Goal: Navigation & Orientation: Find specific page/section

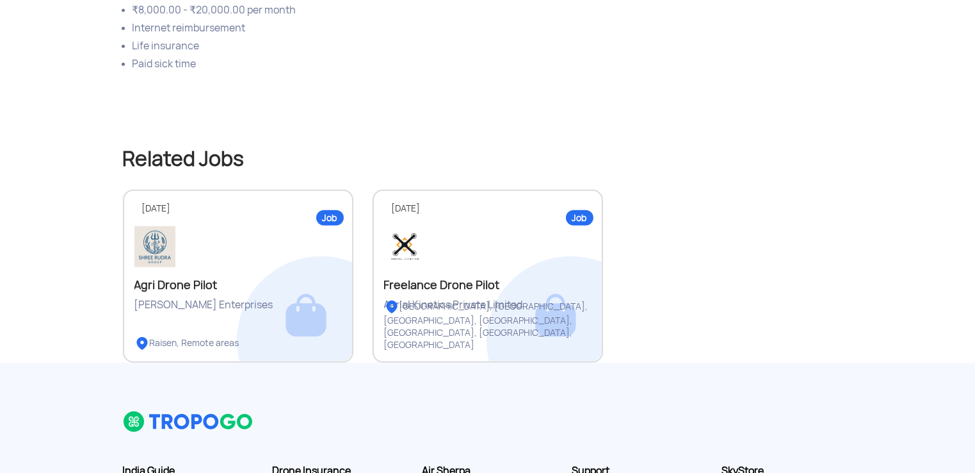
scroll to position [717, 0]
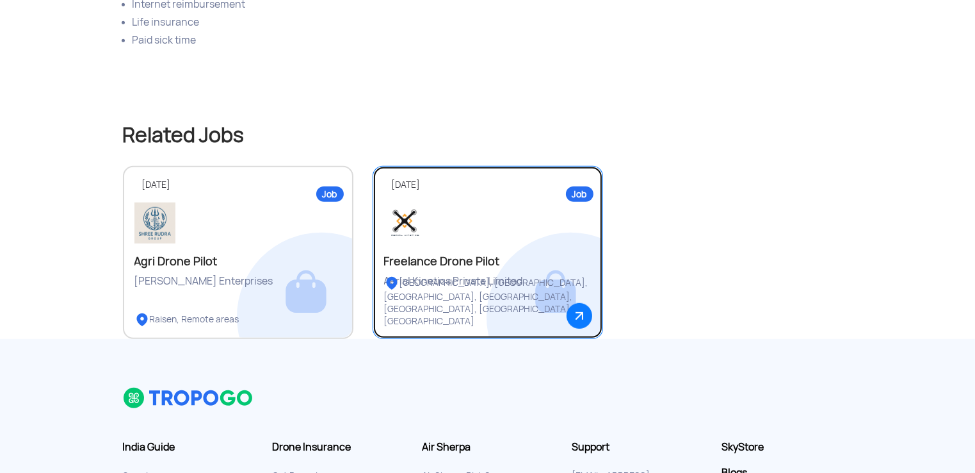
click at [471, 254] on div "Freelance Drone Pilot" at bounding box center [487, 261] width 207 height 15
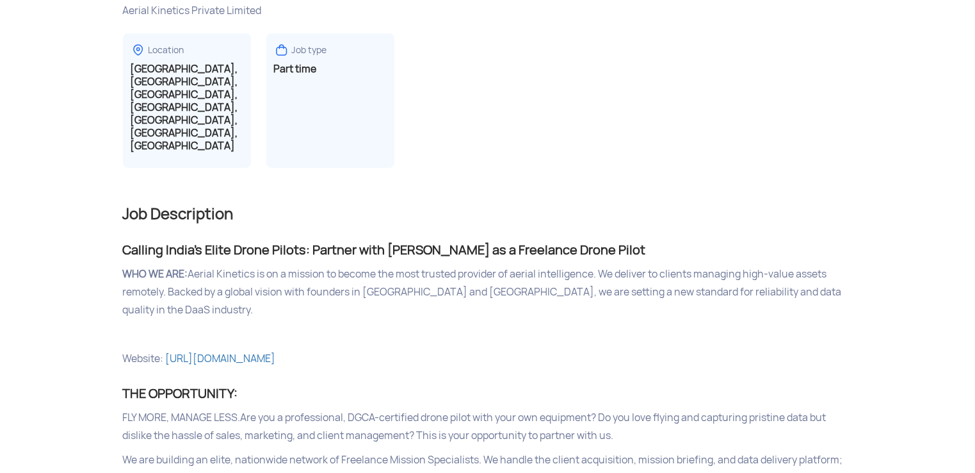
scroll to position [282, 0]
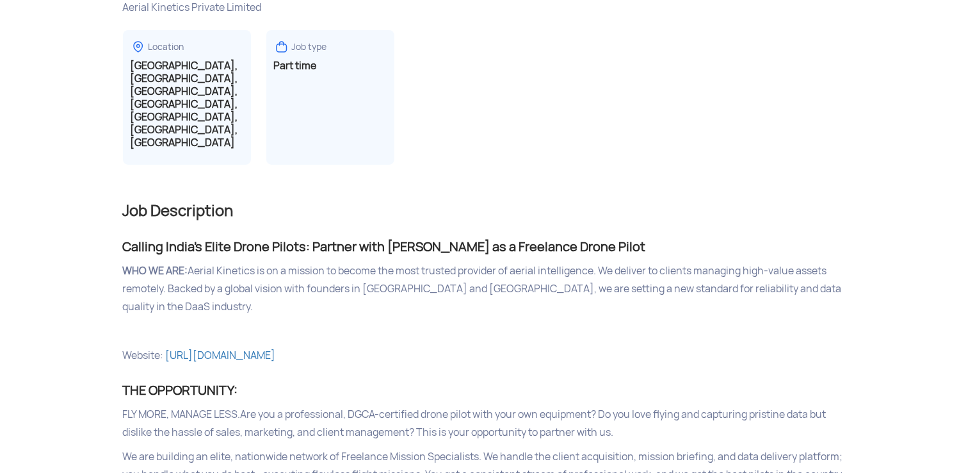
click at [264, 346] on p "Website: https://www.aerialkinetics.in/" at bounding box center [488, 355] width 730 height 18
click at [264, 348] on link "https://www.aerialkinetics.in/" at bounding box center [221, 354] width 110 height 13
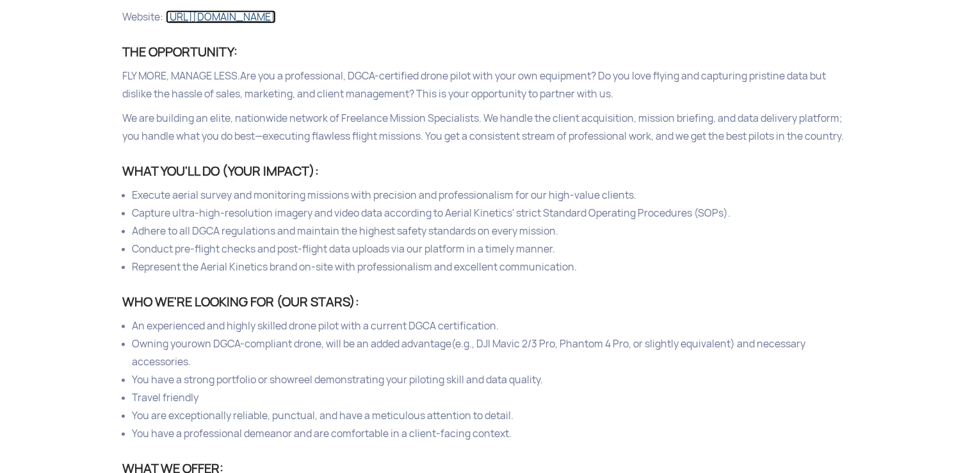
scroll to position [616, 0]
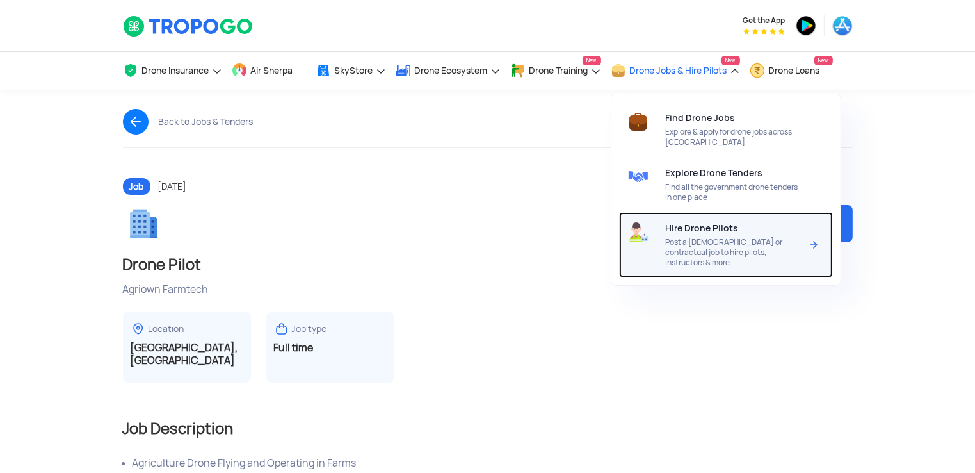
click at [718, 236] on div "Hire Drone Pilots Post a full time or contractual job to hire pilots, instructo…" at bounding box center [736, 244] width 140 height 65
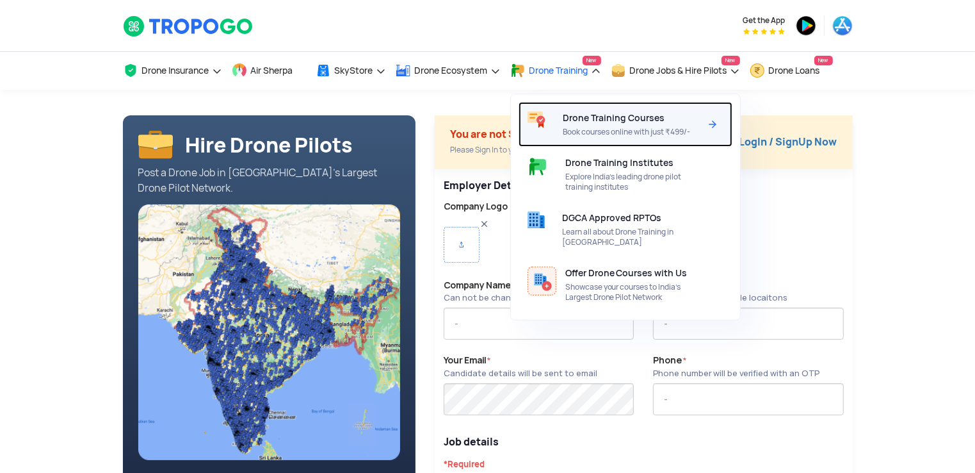
click at [597, 122] on span "Drone Training Courses" at bounding box center [614, 118] width 102 height 10
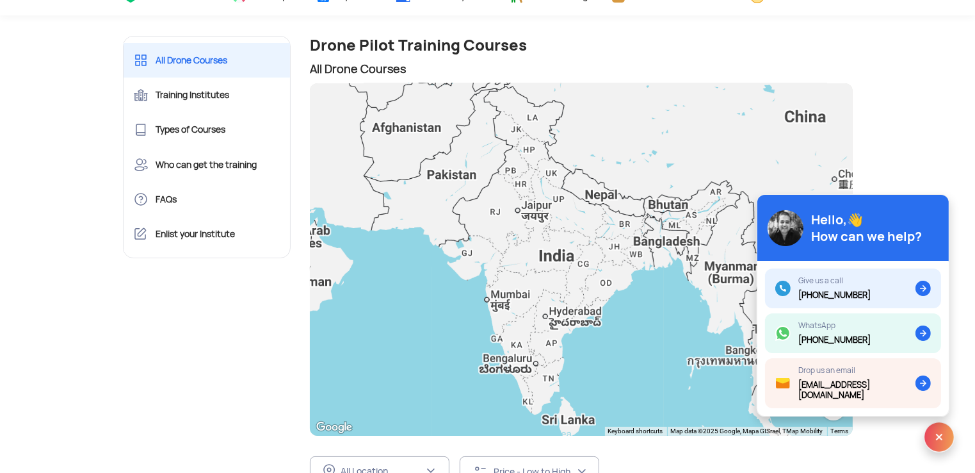
scroll to position [51, 0]
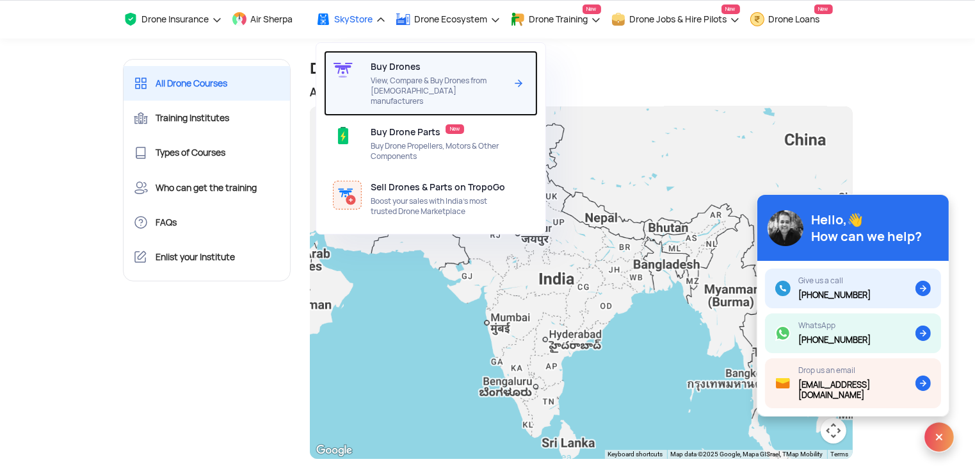
click at [403, 74] on div "Buy Drones View, Compare & Buy Drones from Indian manufacturers" at bounding box center [441, 83] width 140 height 65
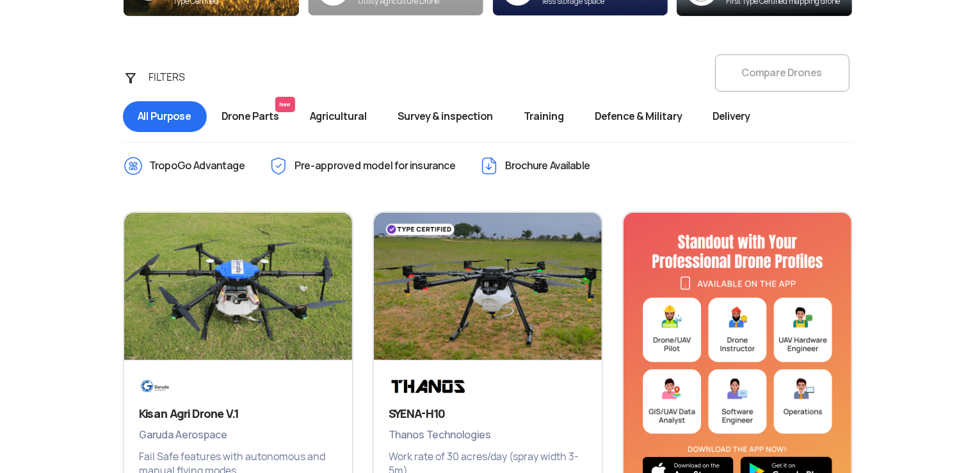
scroll to position [435, 0]
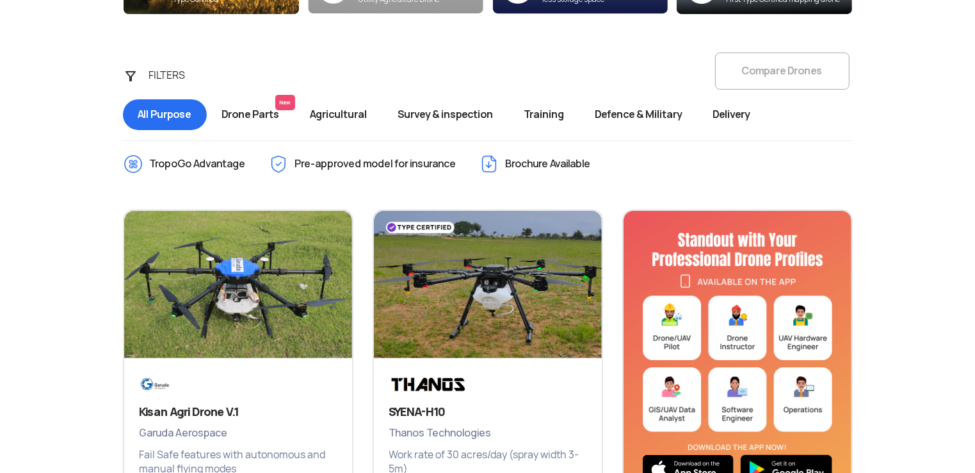
click at [442, 113] on span "Survey & inspection" at bounding box center [446, 114] width 126 height 31
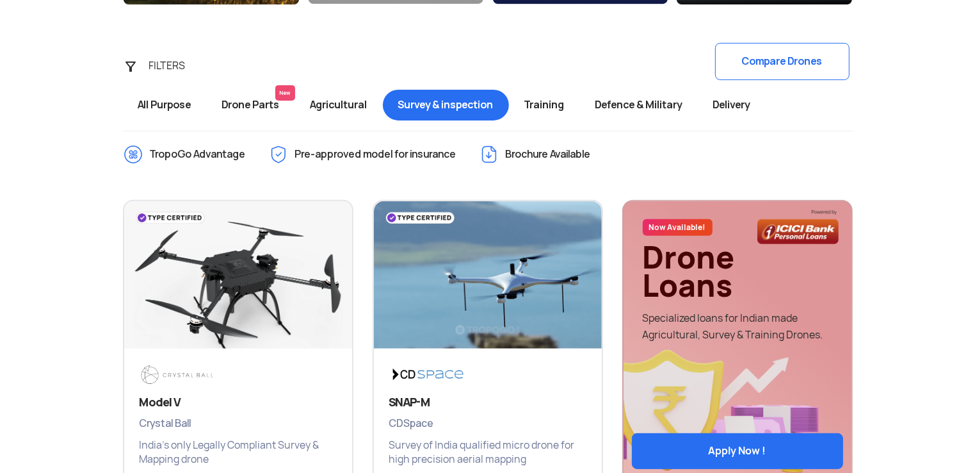
scroll to position [435, 0]
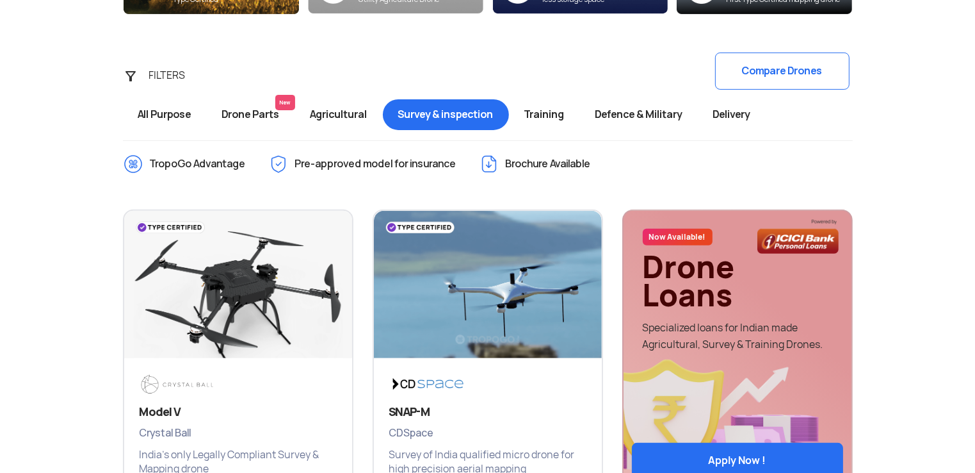
click at [255, 104] on span "Drone Parts New" at bounding box center [251, 114] width 88 height 31
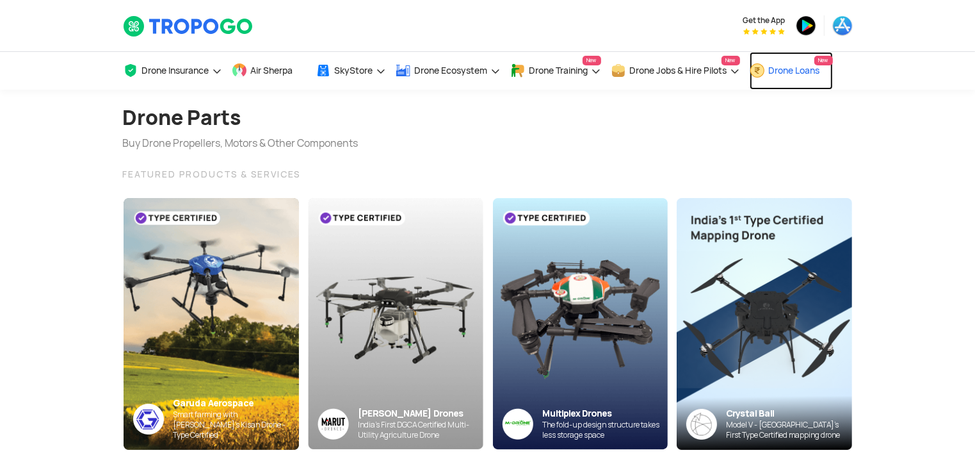
click at [783, 79] on link "Drone Loans New" at bounding box center [791, 71] width 83 height 38
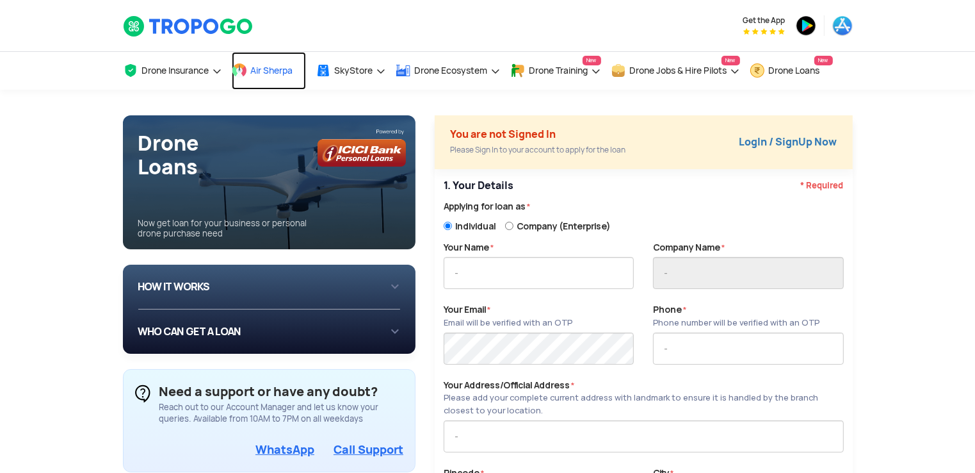
click at [272, 72] on span "Air Sherpa" at bounding box center [272, 70] width 42 height 10
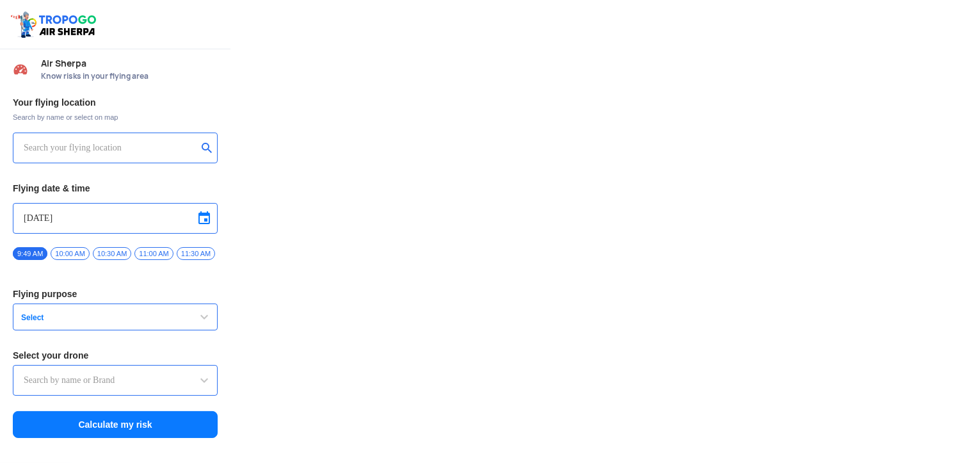
type input "Throttle Dopo"
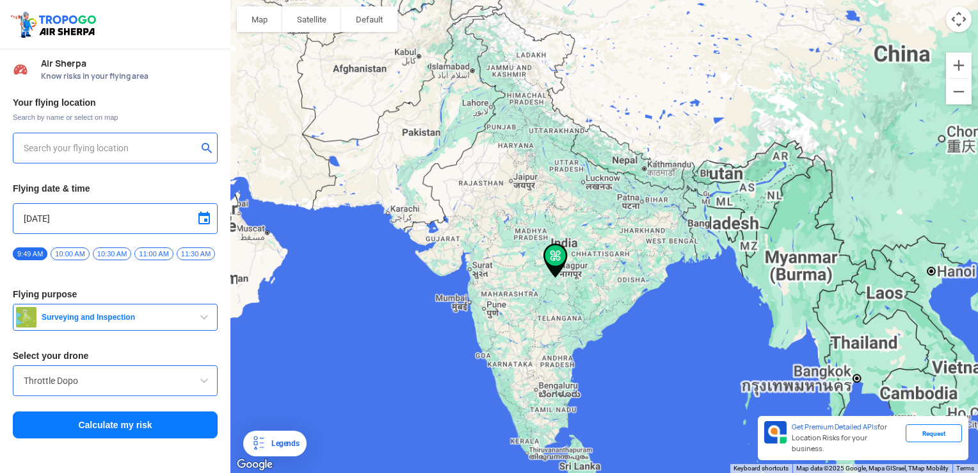
type input "[STREET_ADDRESS]"
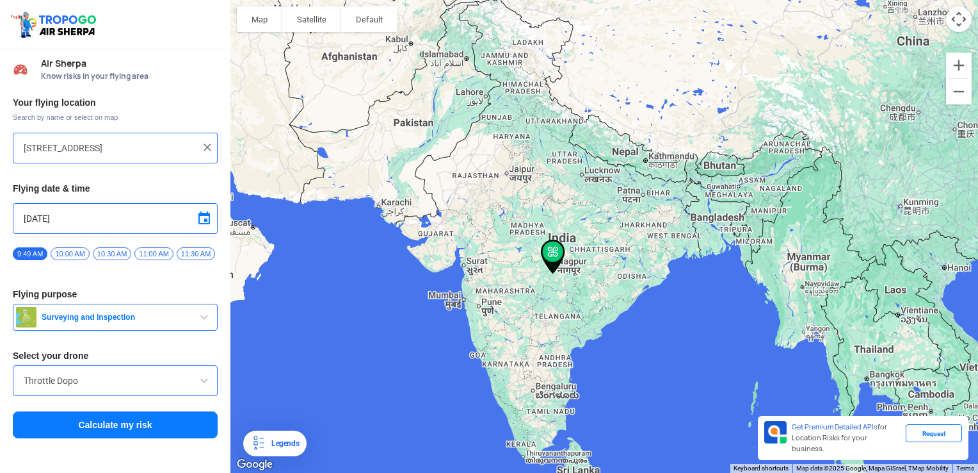
click at [553, 254] on img at bounding box center [553, 256] width 35 height 45
